Goal: Information Seeking & Learning: Learn about a topic

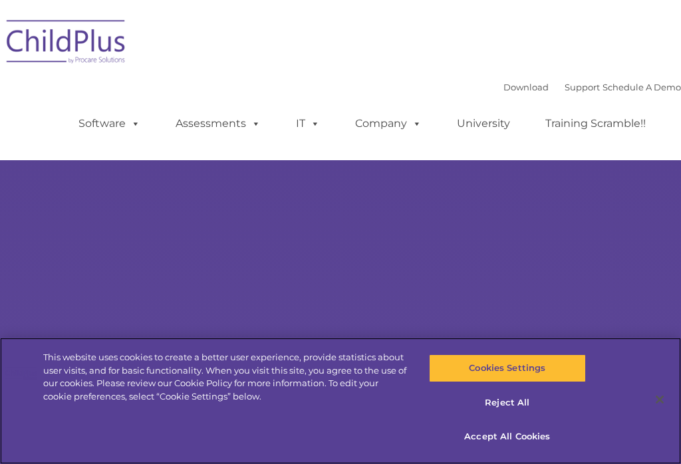
select select "MEDIUM"
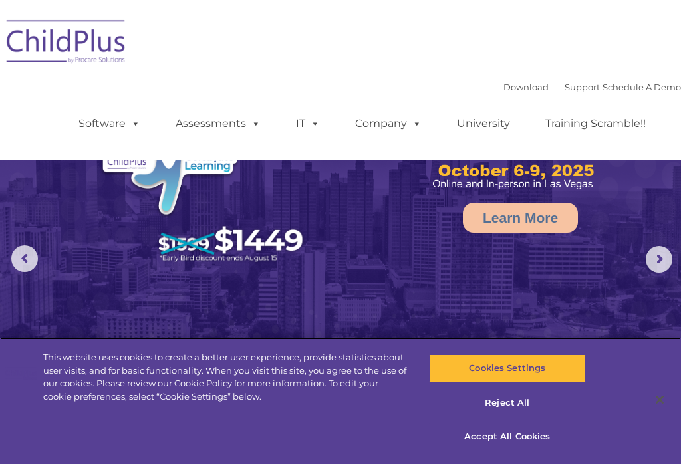
click at [541, 437] on button "Accept All Cookies" at bounding box center [507, 437] width 157 height 28
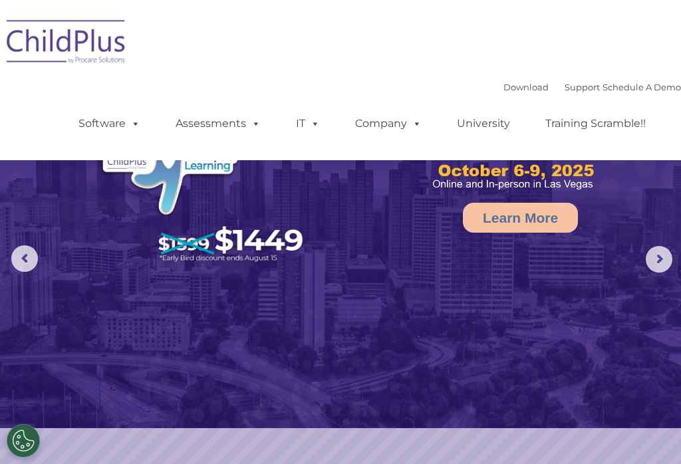
click at [521, 436] on rs-slide "Learn More" at bounding box center [340, 259] width 681 height 518
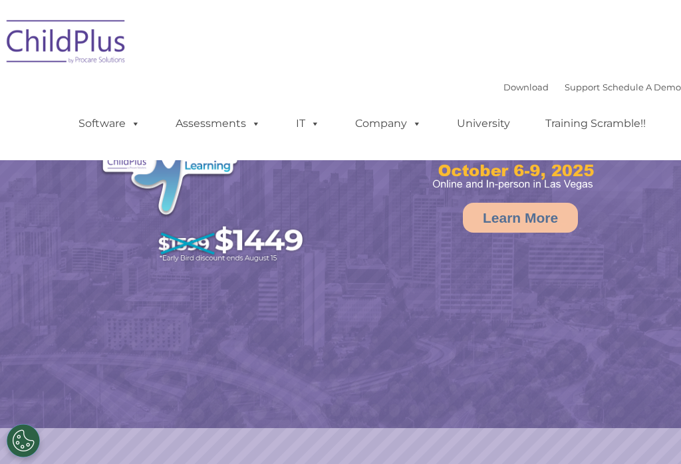
select select "MEDIUM"
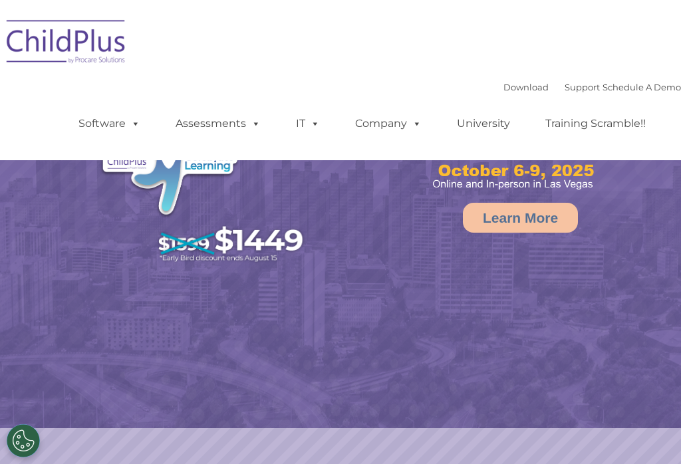
click at [117, 129] on link "Software" at bounding box center [109, 123] width 88 height 27
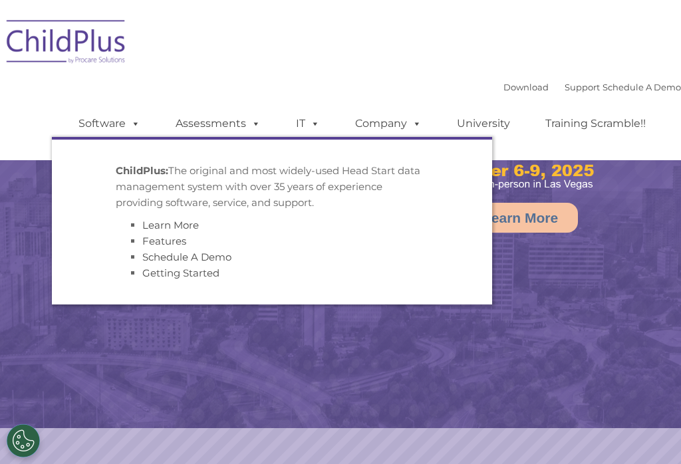
click at [94, 132] on link "Software" at bounding box center [109, 123] width 88 height 27
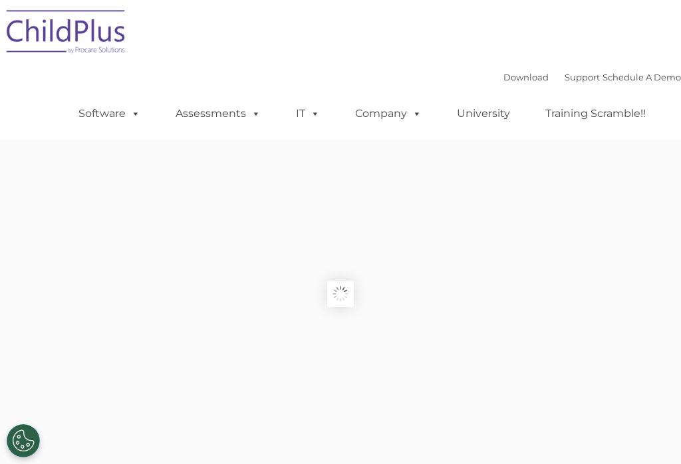
click at [101, 131] on ul "Software ChildPlus: The original and most widely-used Head Start data managemen…" at bounding box center [366, 113] width 629 height 53
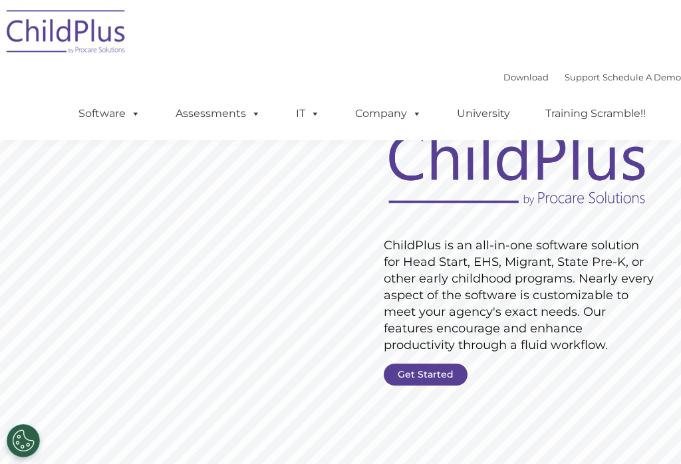
scroll to position [76, 0]
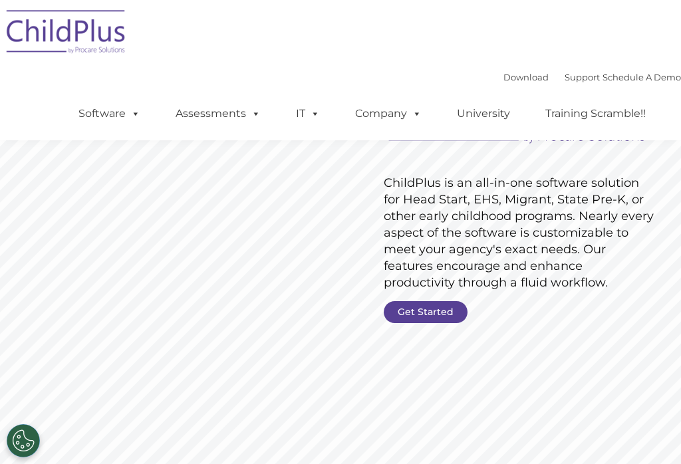
click at [390, 311] on link "Get Started" at bounding box center [426, 312] width 84 height 22
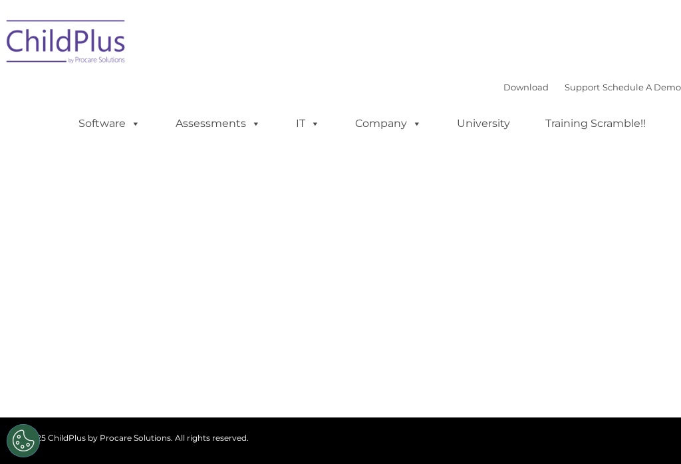
type input ""
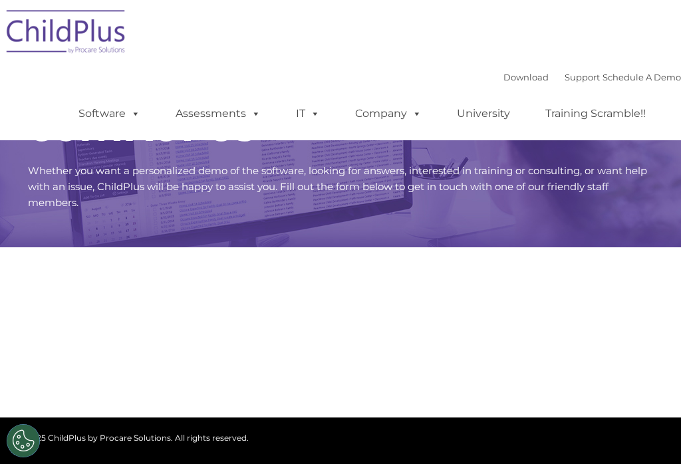
select select "MEDIUM"
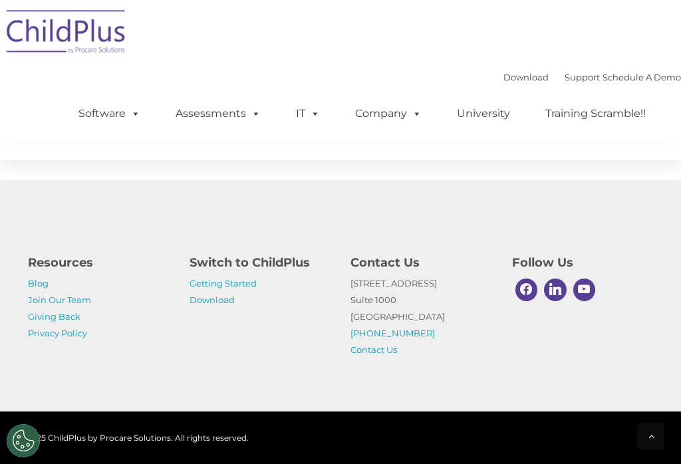
scroll to position [709, 0]
click at [199, 288] on link "Getting Started" at bounding box center [222, 283] width 67 height 11
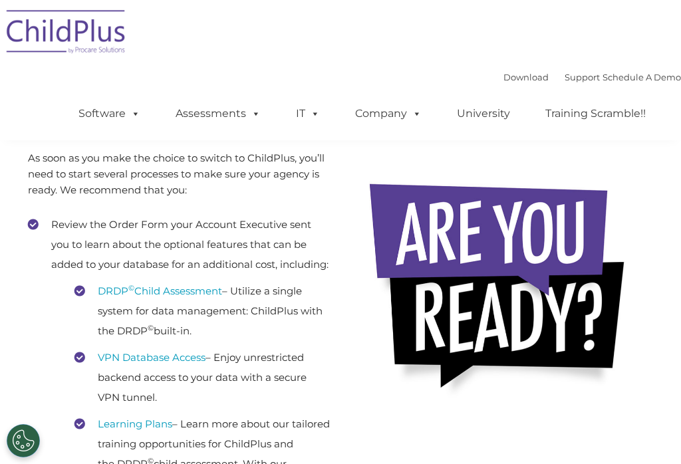
scroll to position [207, 0]
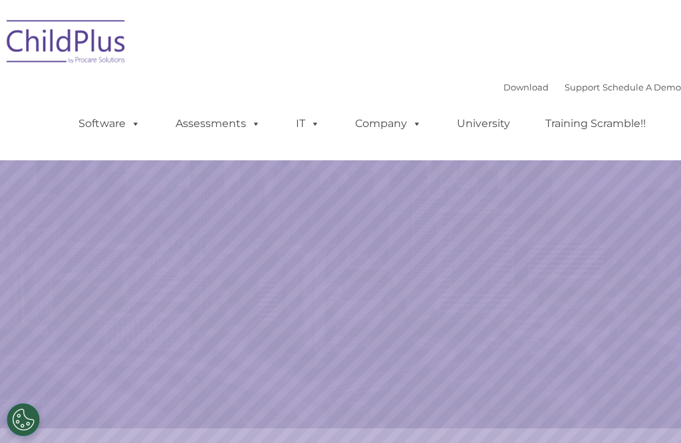
select select "MEDIUM"
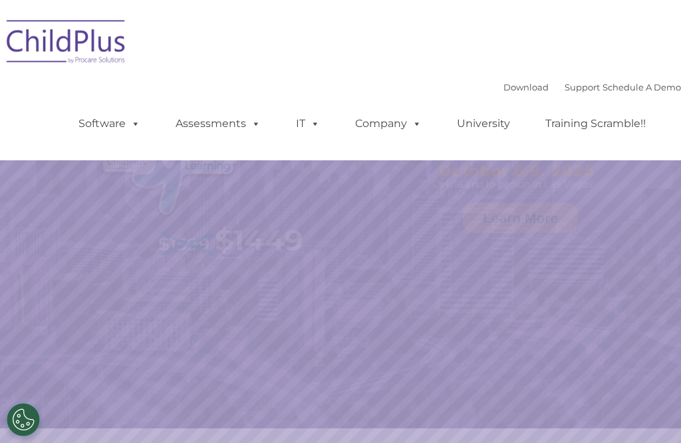
click at [222, 126] on link "Assessments" at bounding box center [218, 123] width 112 height 27
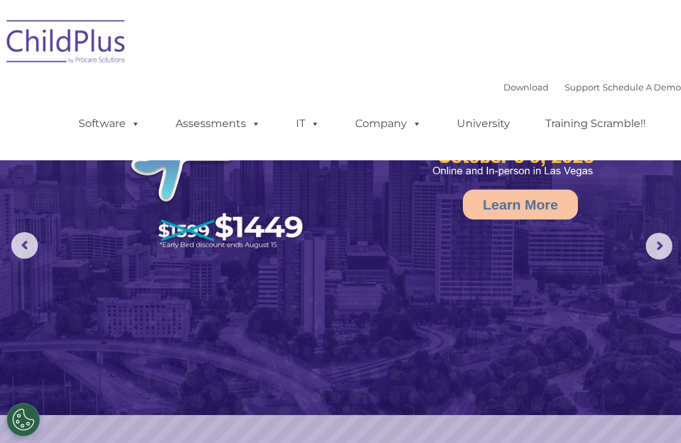
click at [503, 84] on link "Download" at bounding box center [525, 87] width 45 height 11
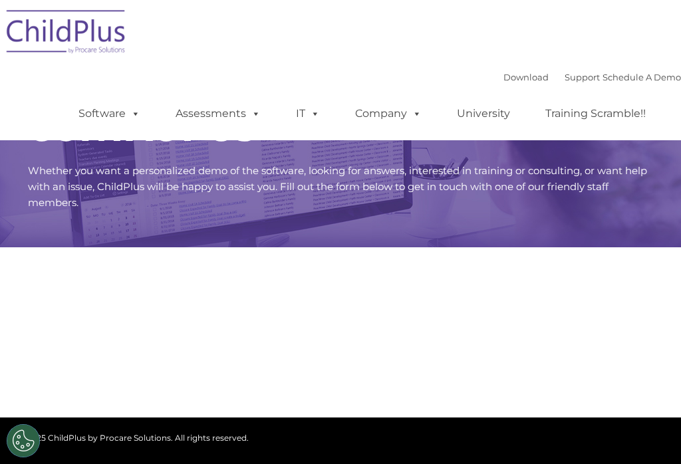
select select "MEDIUM"
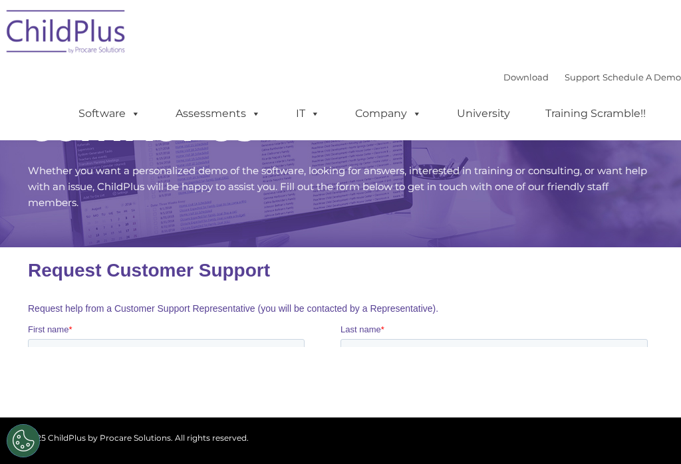
scroll to position [729, 0]
